Goal: Find contact information: Obtain details needed to contact an individual or organization

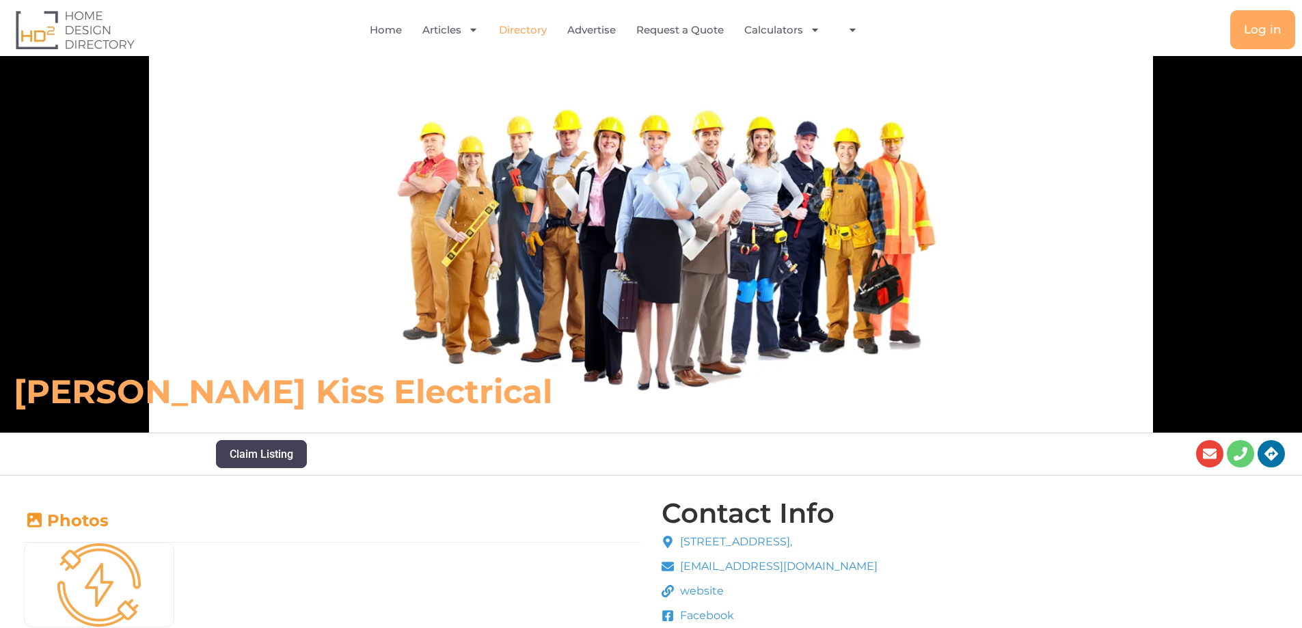
click at [532, 29] on link "Directory" at bounding box center [523, 29] width 48 height 31
click at [253, 396] on h6 "Thompson Kiss Electrical" at bounding box center [459, 391] width 891 height 41
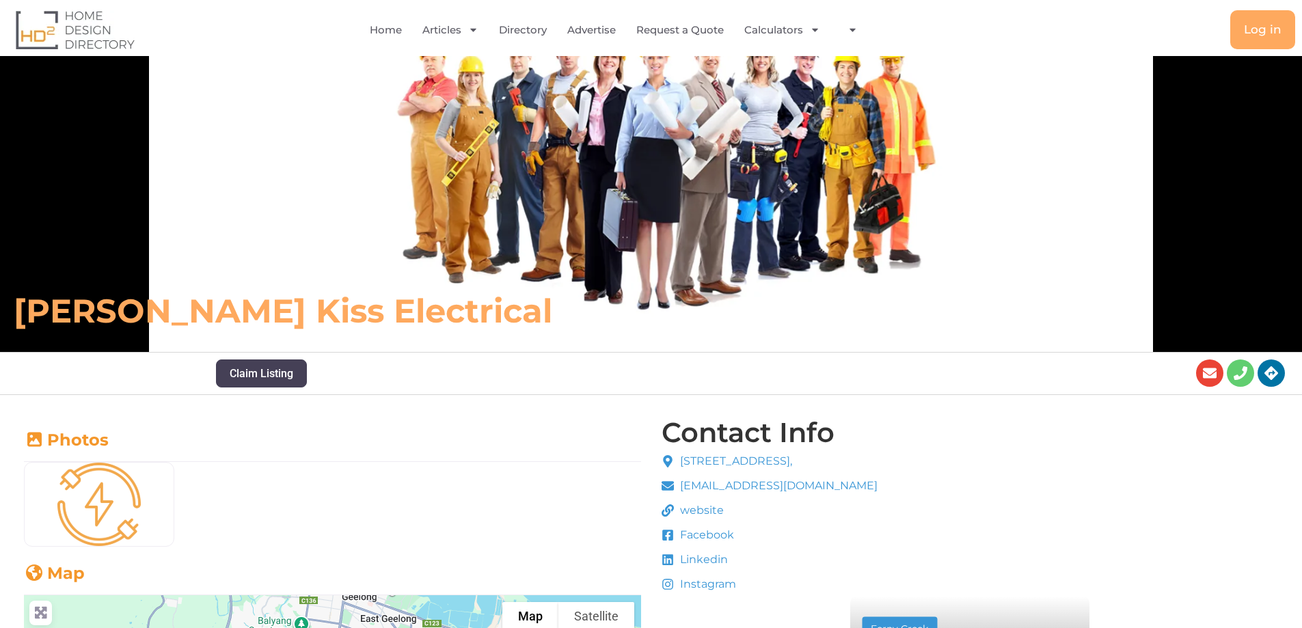
scroll to position [137, 0]
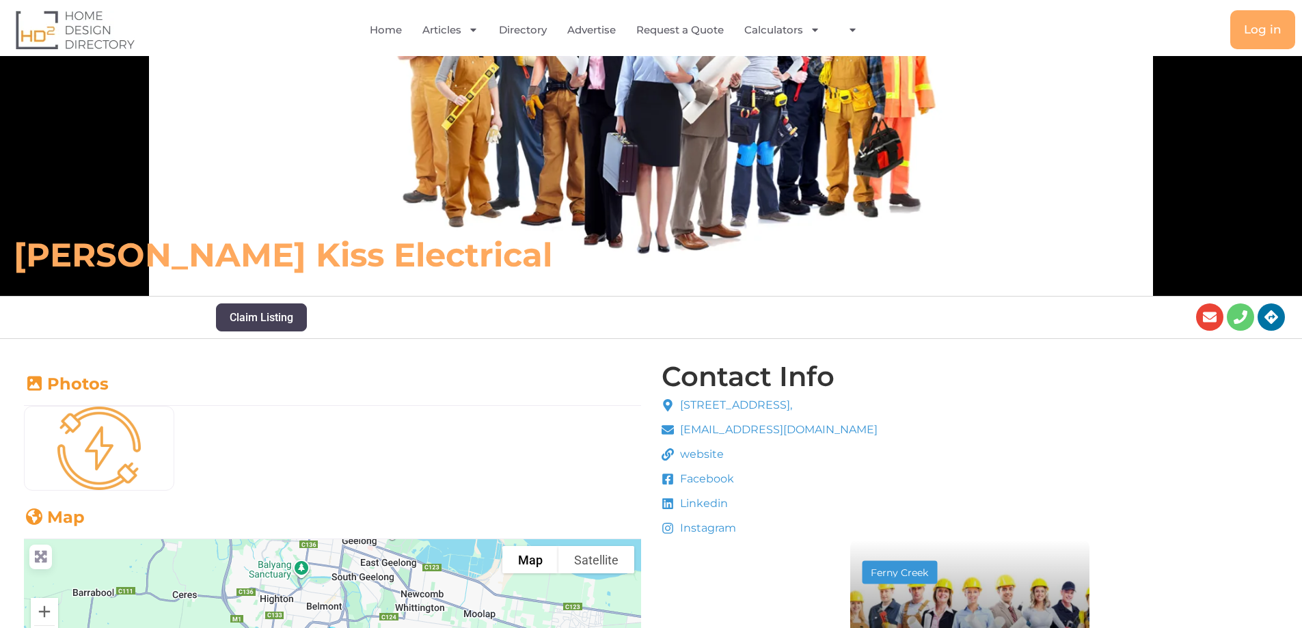
click at [712, 456] on span "website" at bounding box center [700, 454] width 47 height 16
click at [683, 452] on span "website" at bounding box center [700, 454] width 47 height 16
click at [664, 450] on icon at bounding box center [668, 454] width 12 height 12
click at [659, 446] on div "2/ 26 Capital Dr, Grovedale, VIC, 3216, admin@thompsonkiss.com.au website Faceb…" at bounding box center [770, 467] width 224 height 146
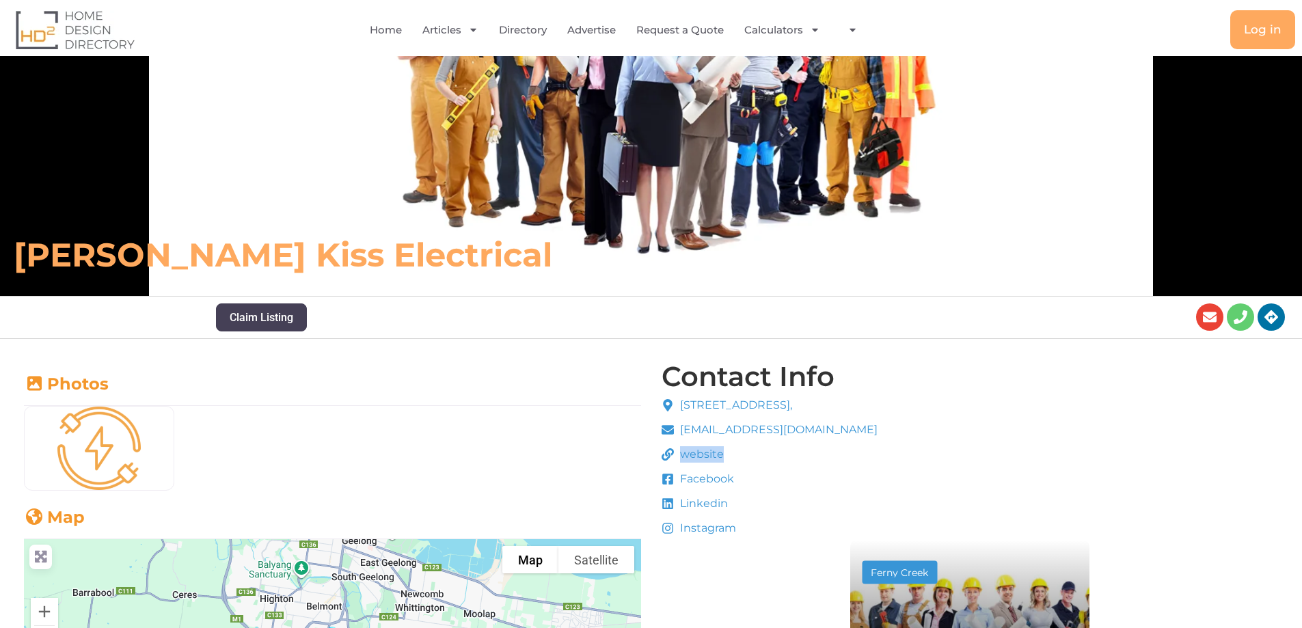
click at [659, 446] on div "2/ 26 Capital Dr, Grovedale, VIC, 3216, admin@thompsonkiss.com.au website Faceb…" at bounding box center [770, 467] width 224 height 146
click at [695, 458] on span "website" at bounding box center [700, 454] width 47 height 16
click at [694, 458] on span "website" at bounding box center [700, 454] width 47 height 16
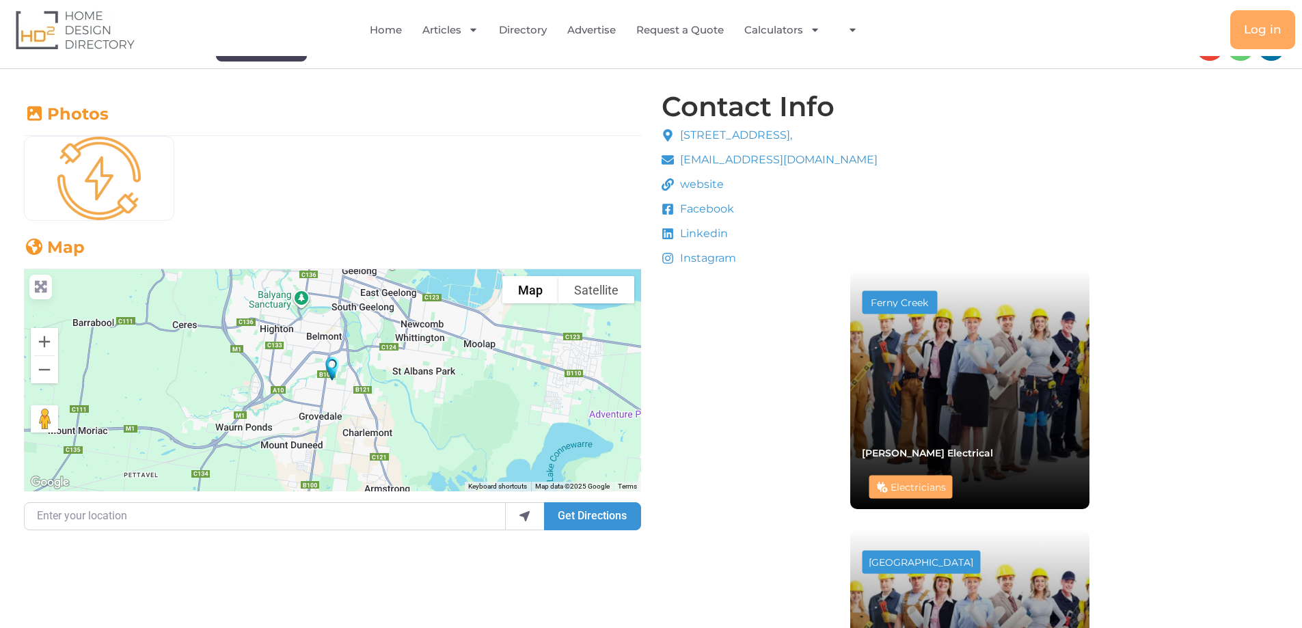
scroll to position [410, 0]
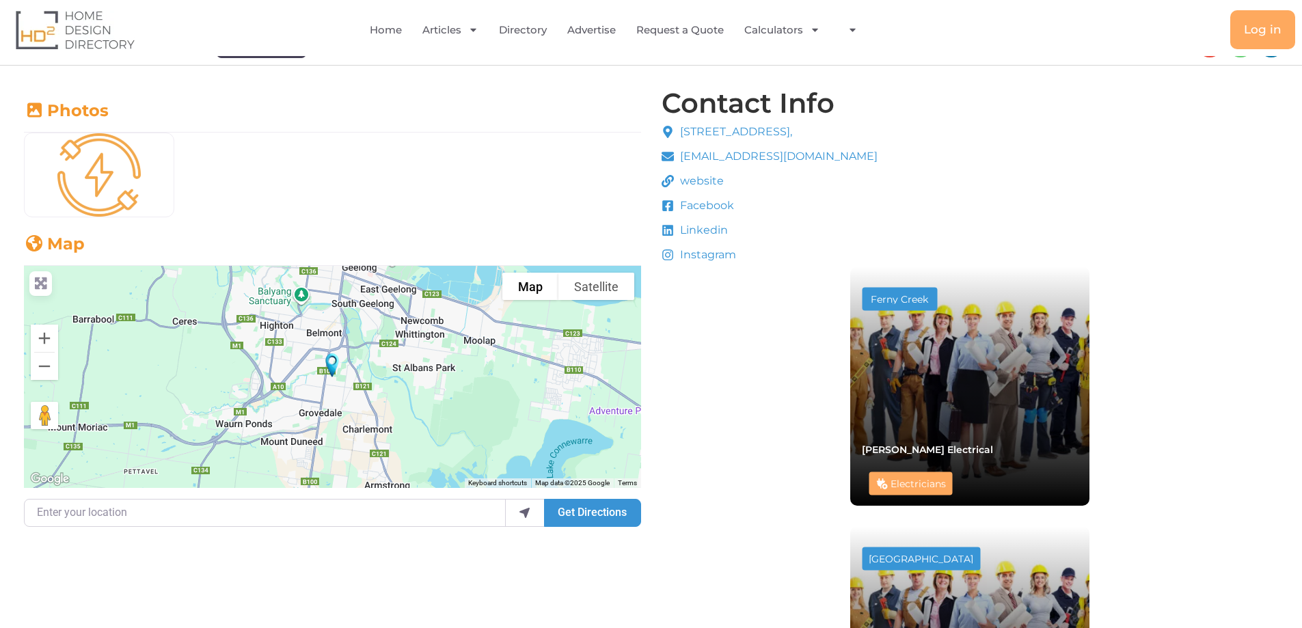
click at [329, 365] on img "Thompson Kiss Electrical" at bounding box center [332, 365] width 25 height 35
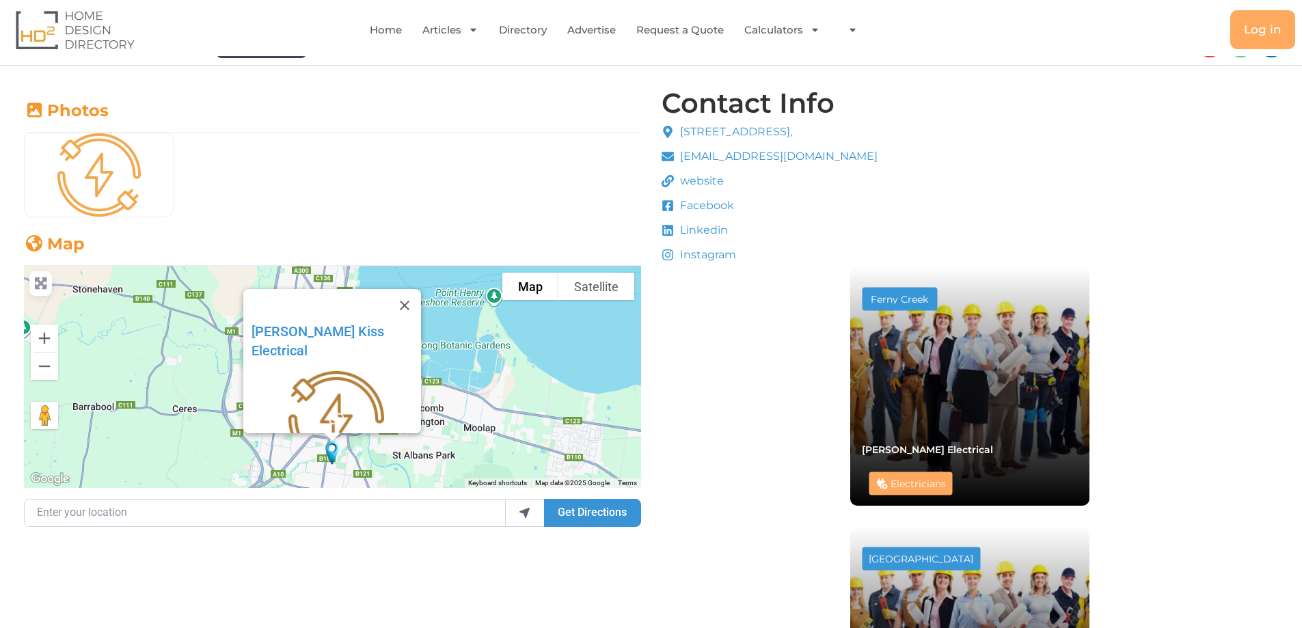
click at [319, 371] on img at bounding box center [337, 419] width 170 height 96
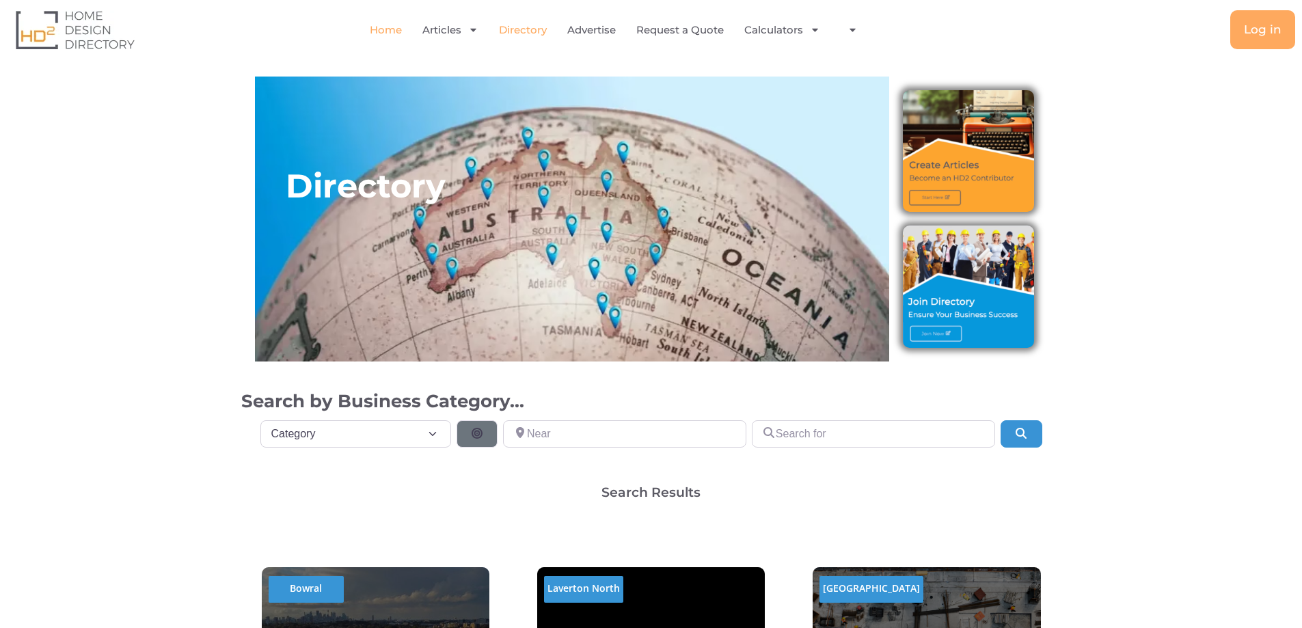
click at [384, 31] on link "Home" at bounding box center [386, 29] width 32 height 31
